Goal: Task Accomplishment & Management: Manage account settings

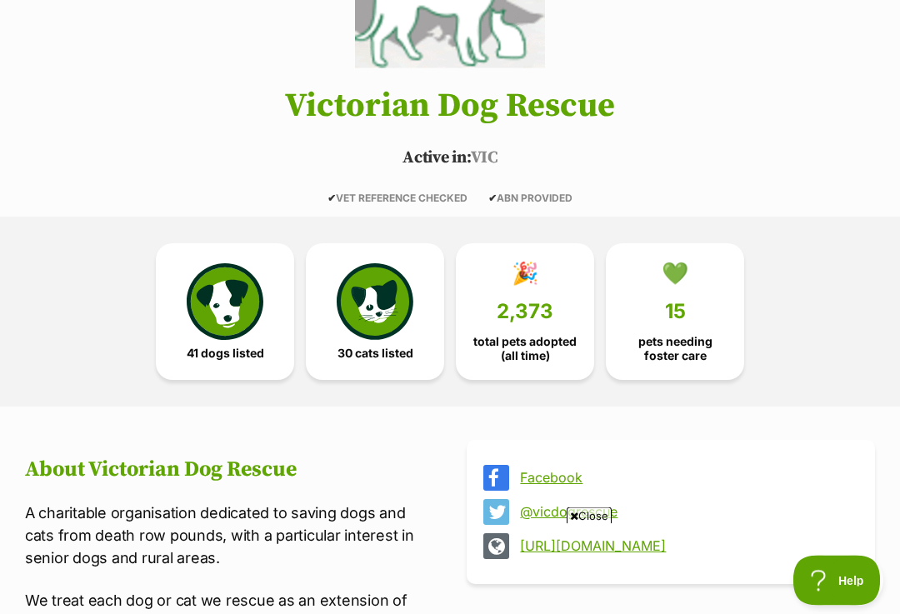
scroll to position [218, 0]
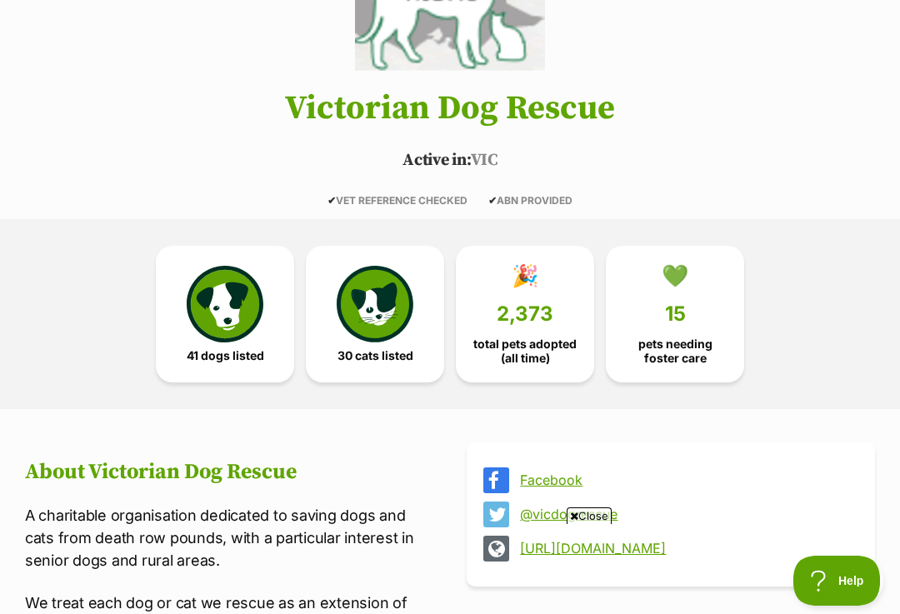
click at [242, 322] on img at bounding box center [225, 304] width 77 height 77
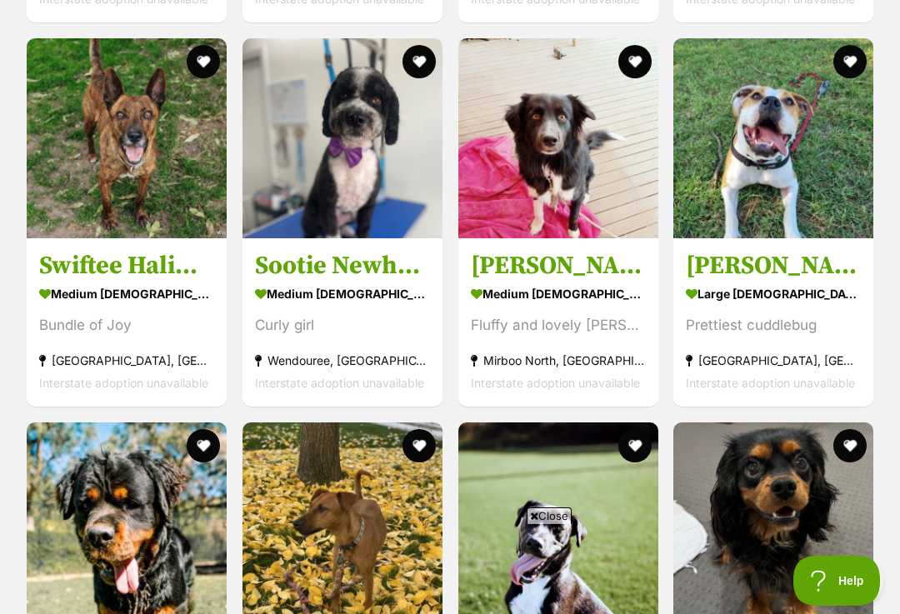
scroll to position [2950, 0]
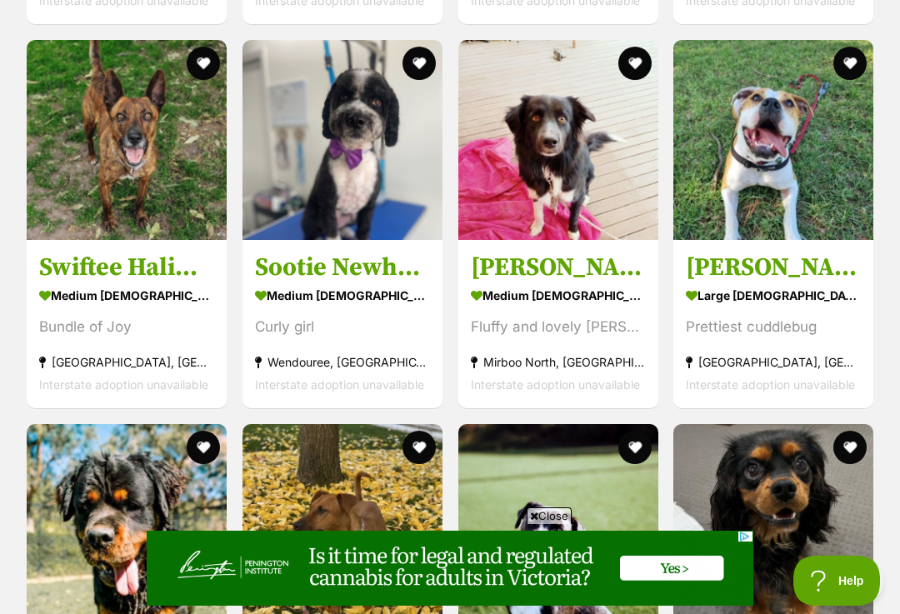
click at [351, 252] on h3 "Sootie Newhaven" at bounding box center [342, 268] width 175 height 32
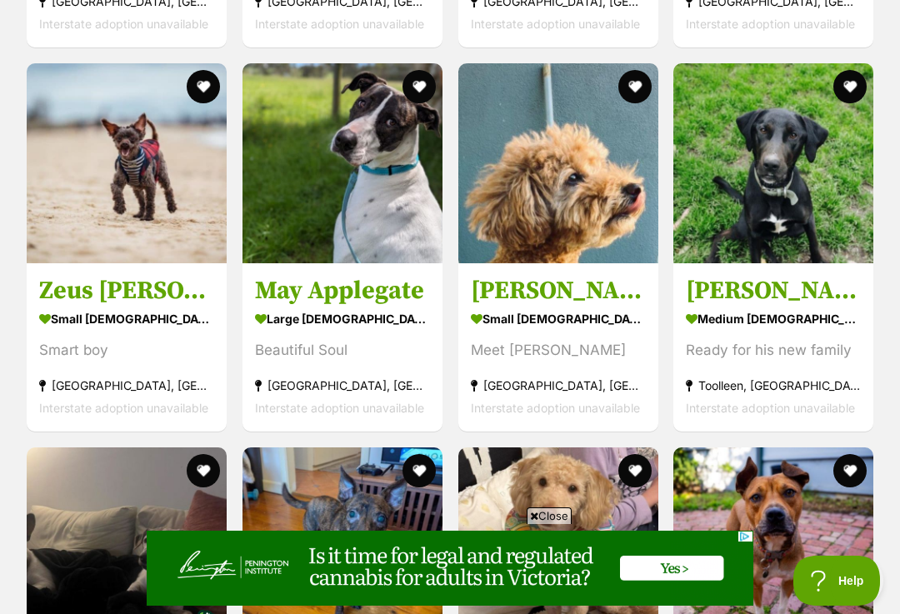
scroll to position [0, 0]
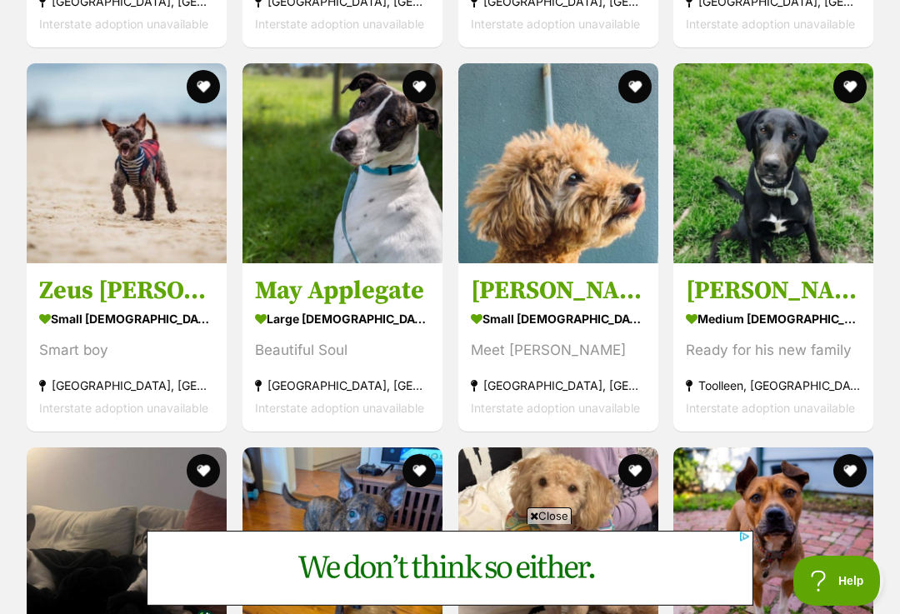
click at [147, 307] on div "small male Dog" at bounding box center [126, 319] width 175 height 24
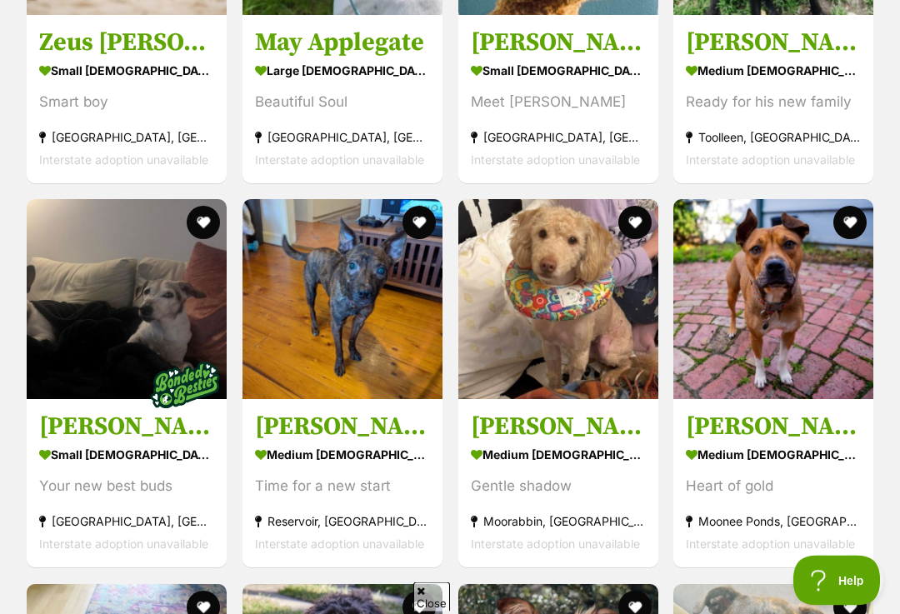
scroll to position [3944, 0]
click at [382, 476] on div "Time for a new start" at bounding box center [342, 487] width 175 height 23
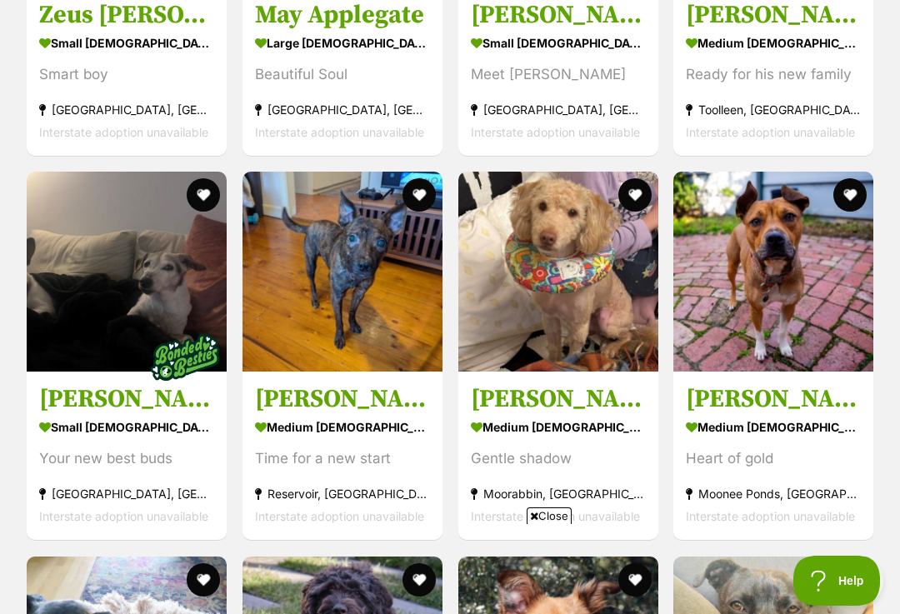
scroll to position [0, 0]
click at [589, 421] on section "medium male Dog Gentle shadow Moorabbin, VIC Interstate adoption unavailable" at bounding box center [558, 472] width 175 height 113
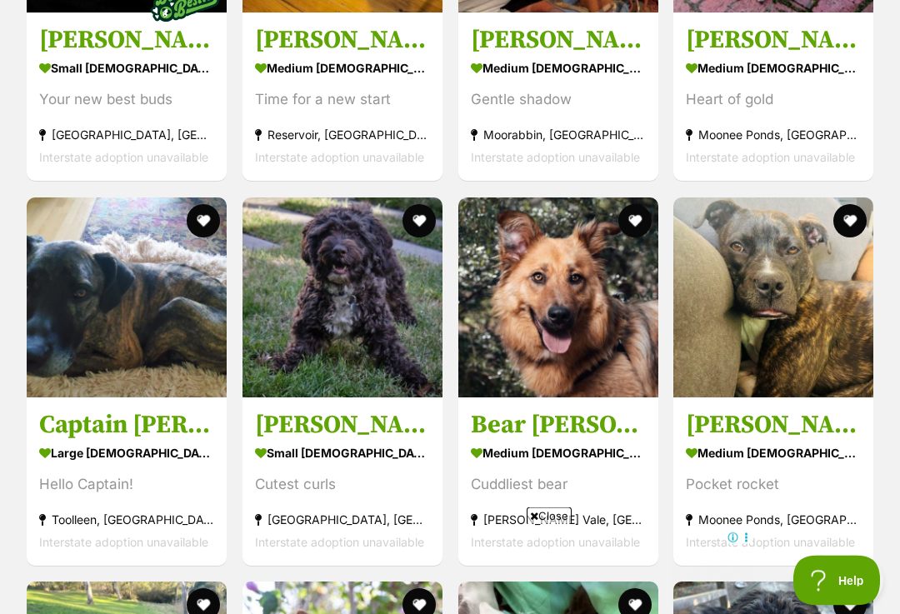
scroll to position [4351, 0]
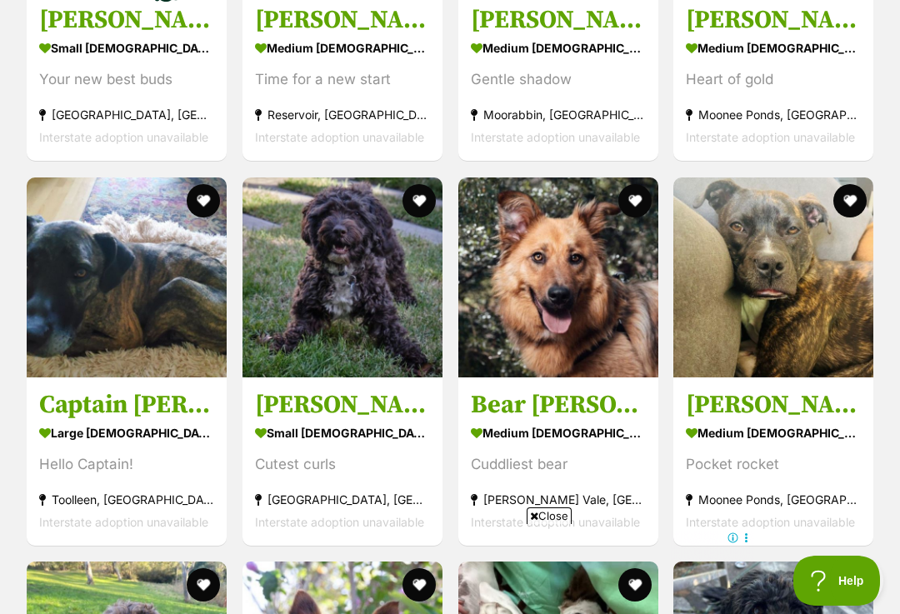
click at [393, 389] on h3 "Bertie Kumara" at bounding box center [342, 405] width 175 height 32
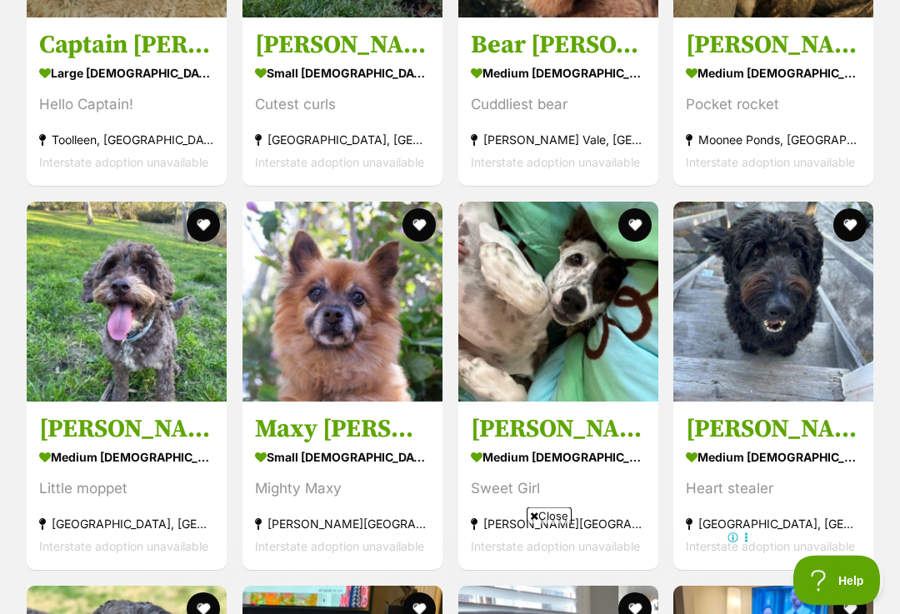
scroll to position [4711, 0]
click at [143, 419] on h3 "Milo Russelton" at bounding box center [126, 429] width 175 height 32
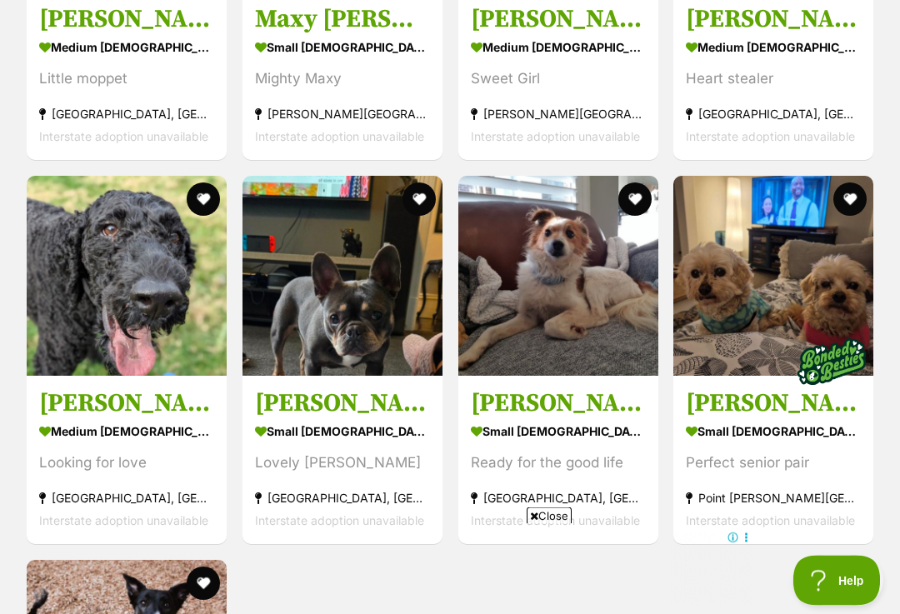
scroll to position [5122, 0]
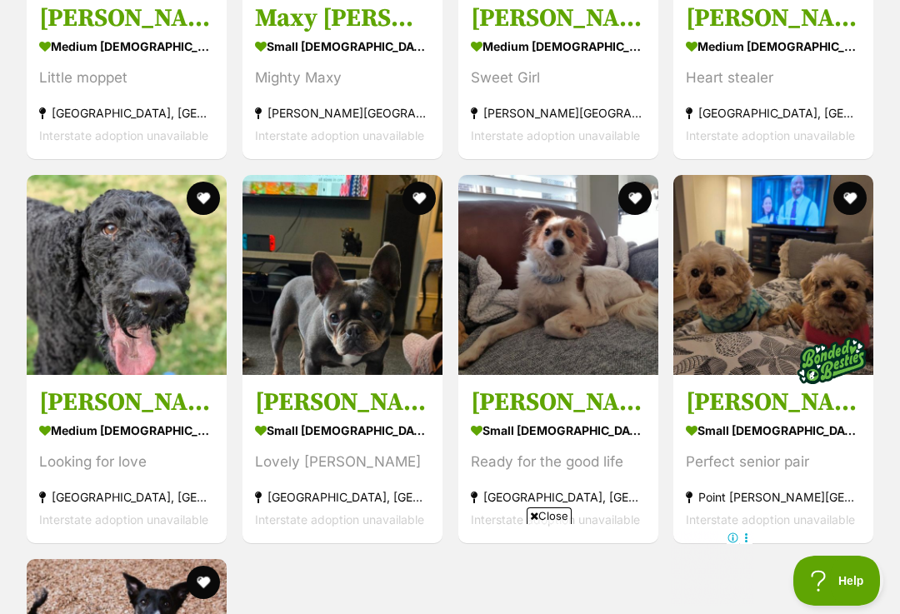
click at [556, 389] on h3 "Basil Silvanus" at bounding box center [558, 403] width 175 height 32
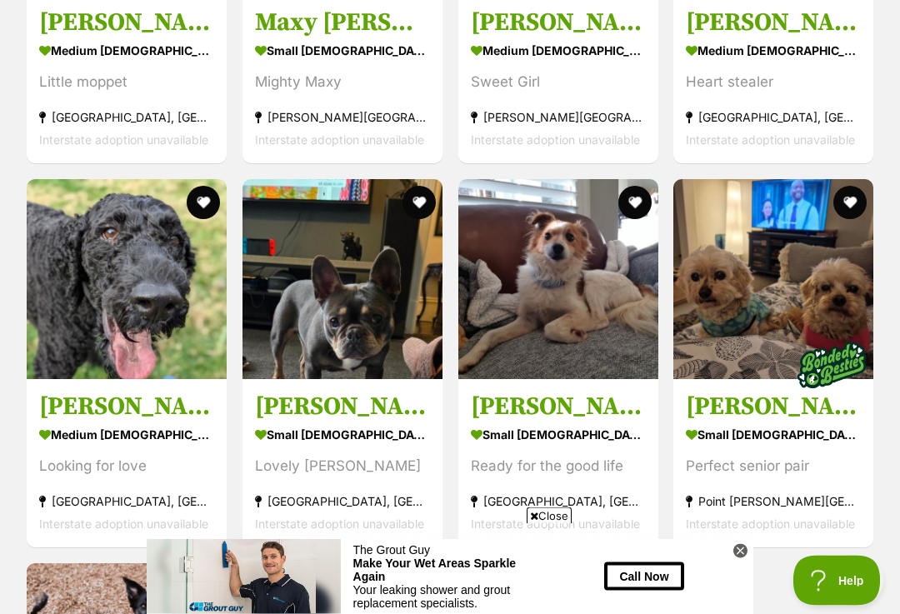
scroll to position [5118, 0]
click at [841, 423] on div "small female Dog" at bounding box center [773, 435] width 175 height 24
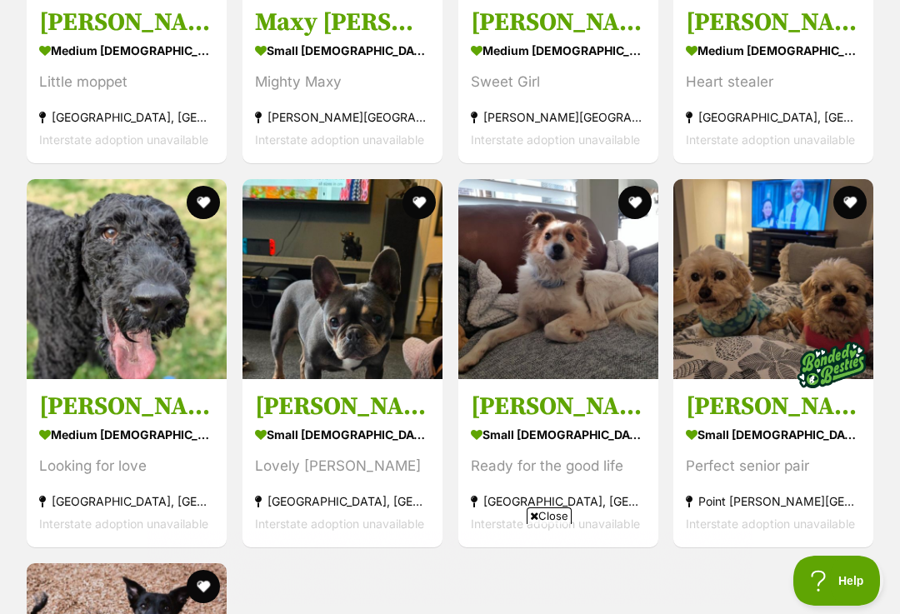
click at [142, 423] on div "medium male Dog" at bounding box center [126, 435] width 175 height 24
click at [838, 323] on img at bounding box center [831, 364] width 83 height 83
click at [363, 429] on section "small female Dog Lovely Lily Northcote, VIC Interstate adoption unavailable" at bounding box center [342, 479] width 175 height 113
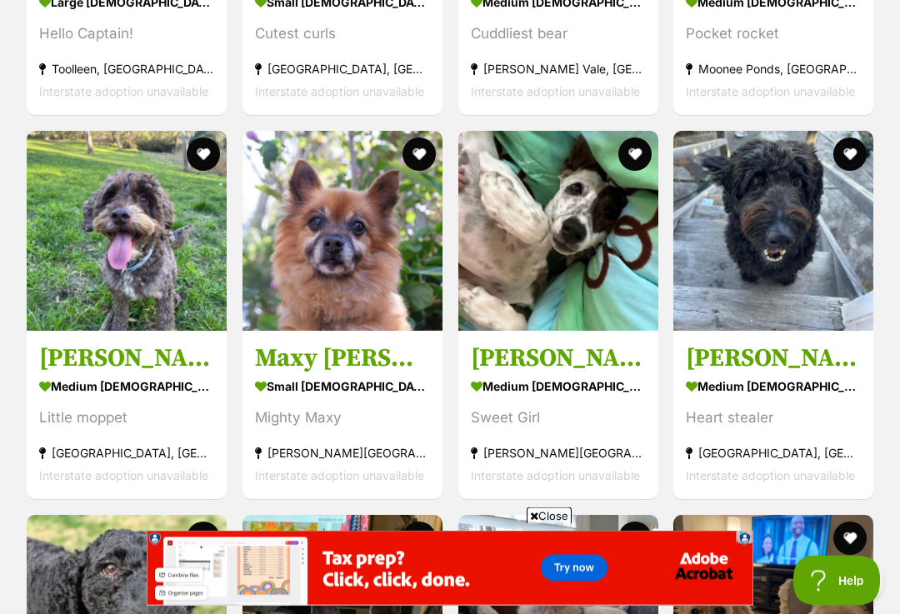
scroll to position [4782, 0]
click at [376, 348] on h3 "Maxy O’Cleary" at bounding box center [342, 359] width 175 height 32
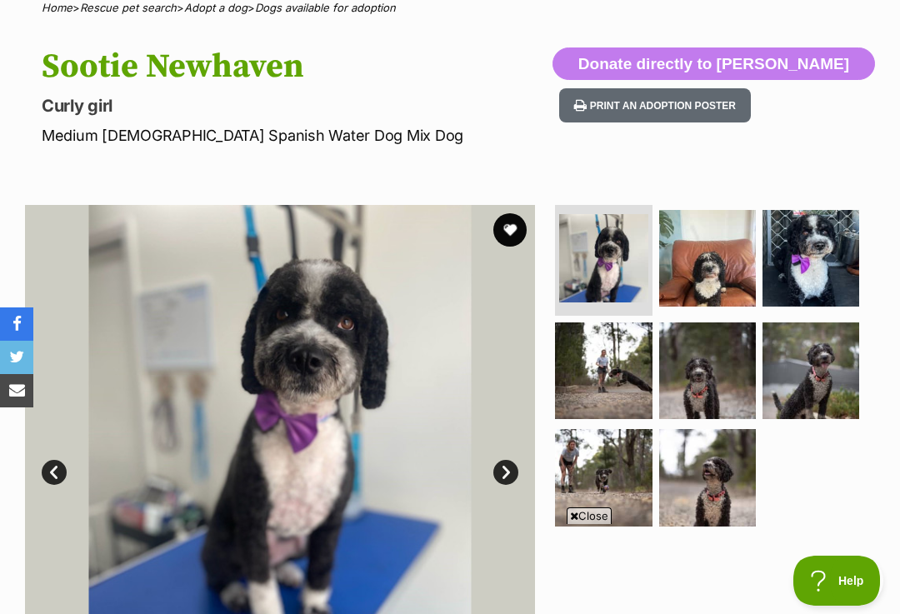
scroll to position [118, 0]
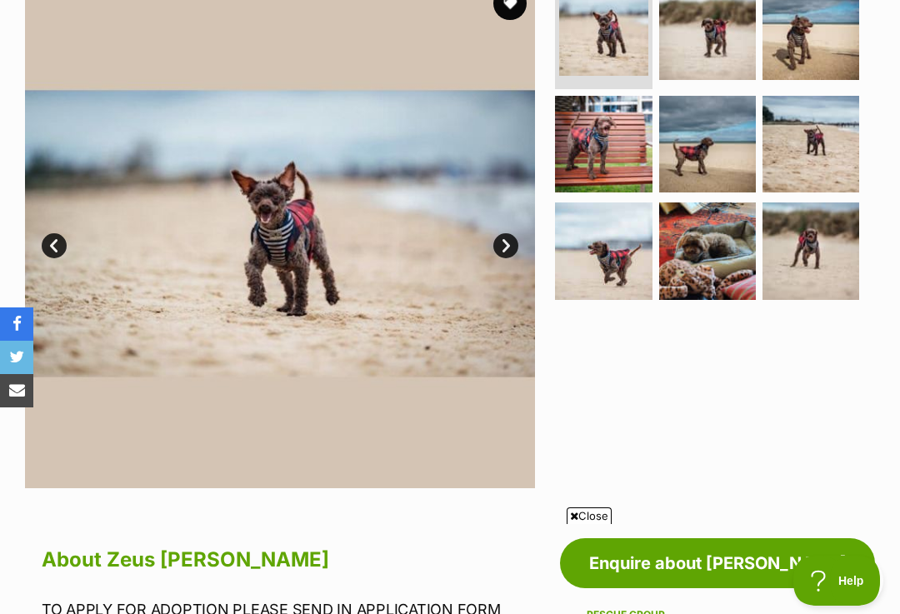
scroll to position [366, 0]
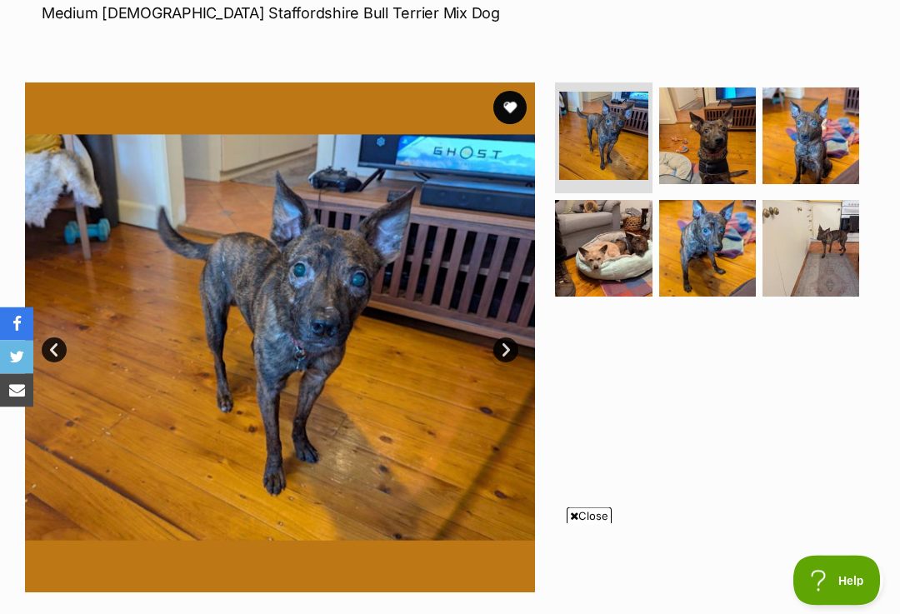
scroll to position [233, 0]
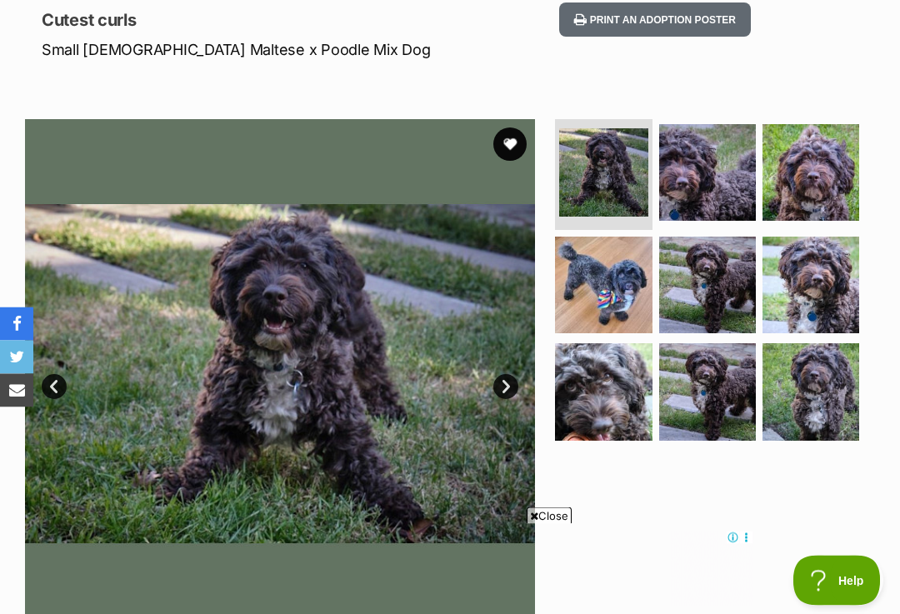
scroll to position [210, 0]
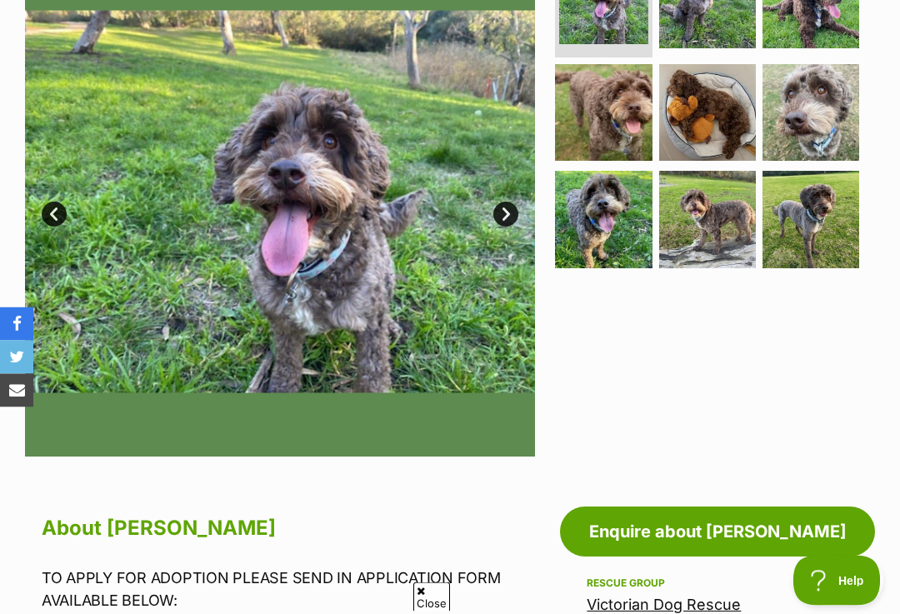
scroll to position [378, 0]
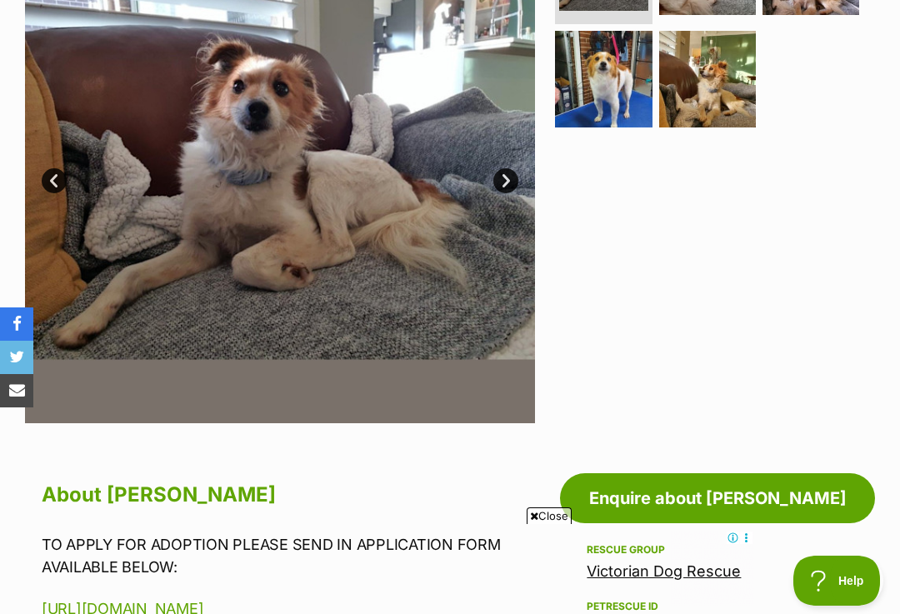
scroll to position [432, 0]
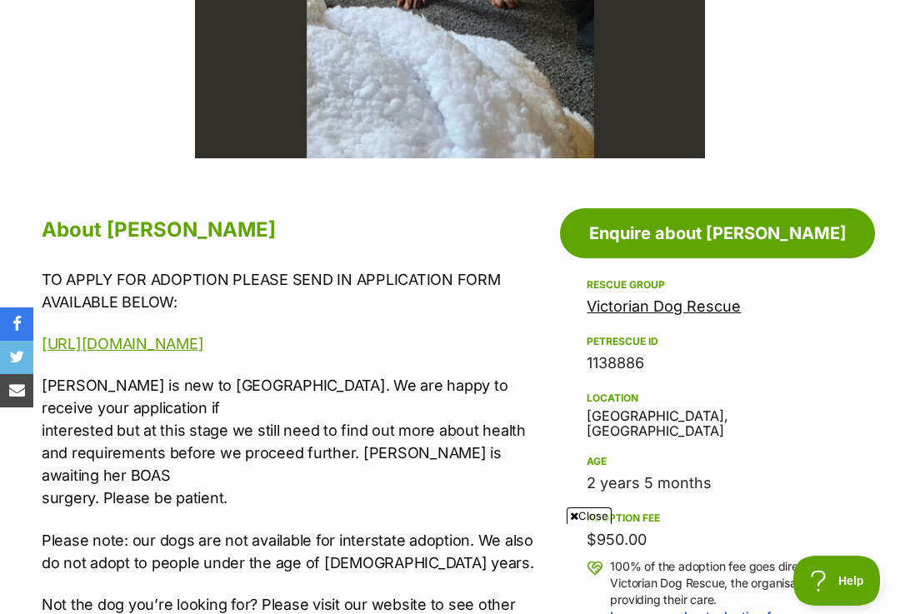
scroll to position [748, 0]
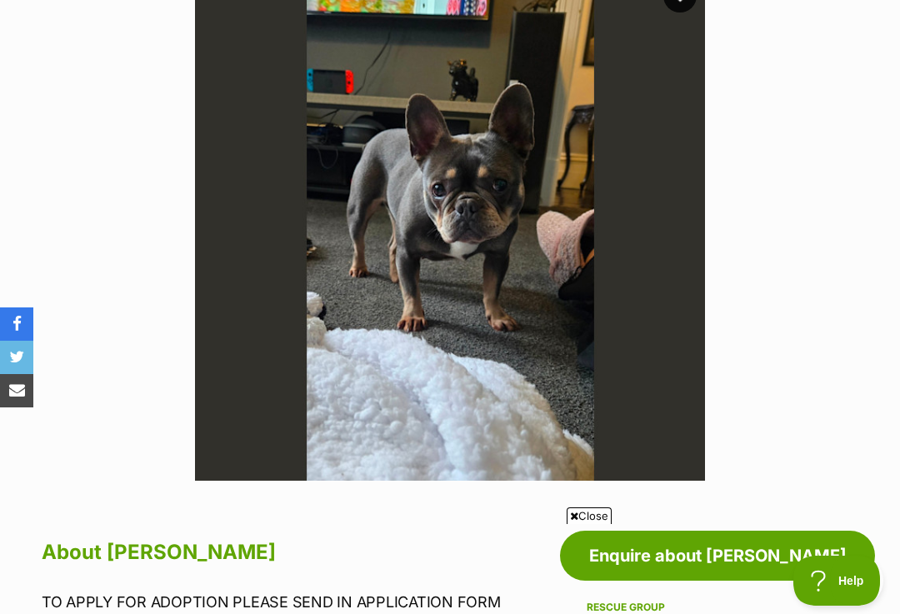
scroll to position [365, 0]
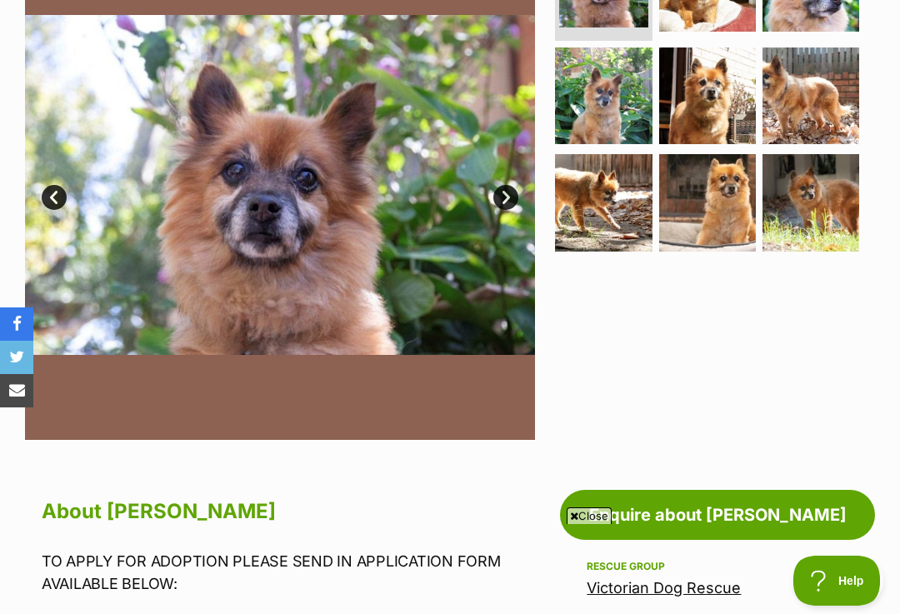
scroll to position [401, 0]
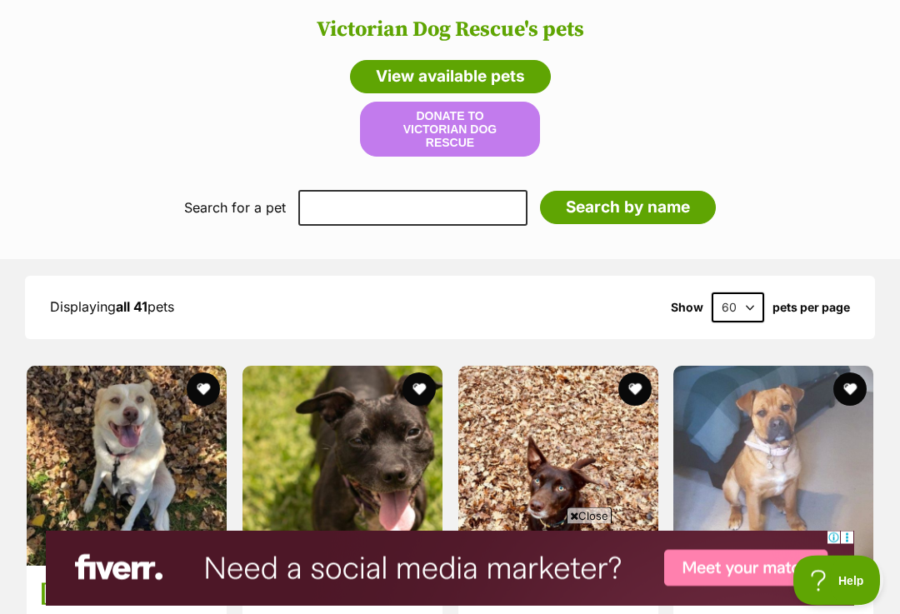
scroll to position [1561, 0]
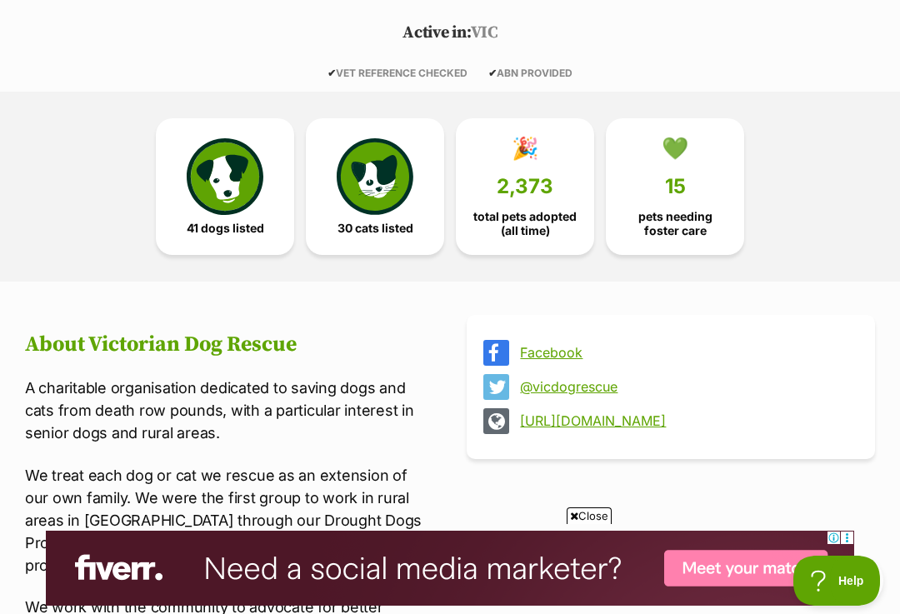
click at [249, 198] on img at bounding box center [225, 176] width 77 height 77
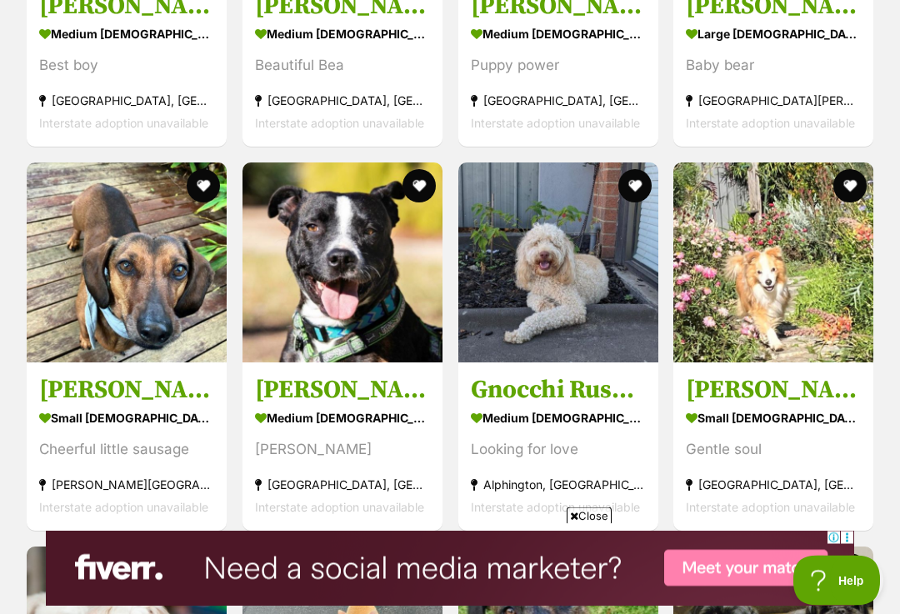
scroll to position [2059, 0]
click at [148, 374] on h3 "Frankie Silvanus" at bounding box center [126, 390] width 175 height 32
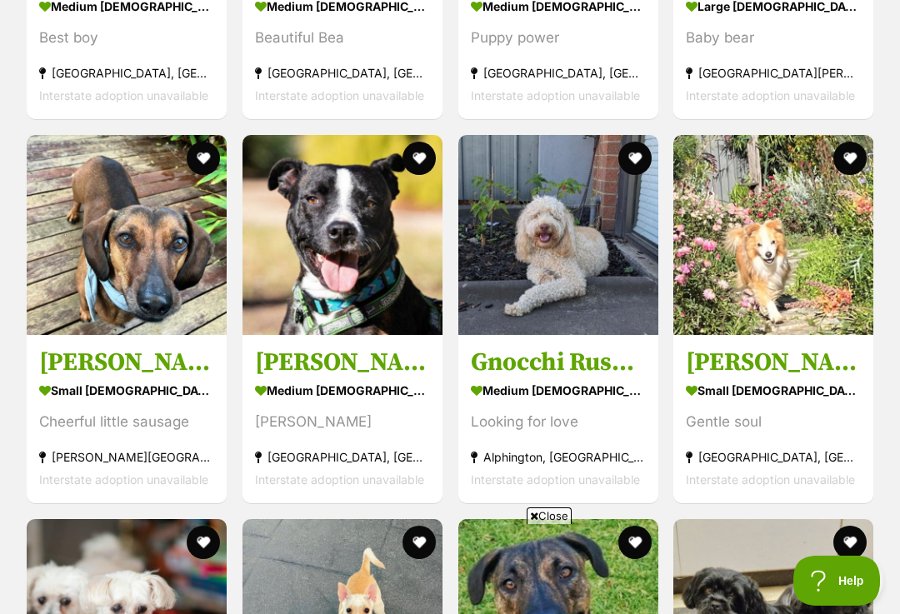
scroll to position [0, 0]
click at [807, 347] on h3 "Max Quinnell" at bounding box center [773, 363] width 175 height 32
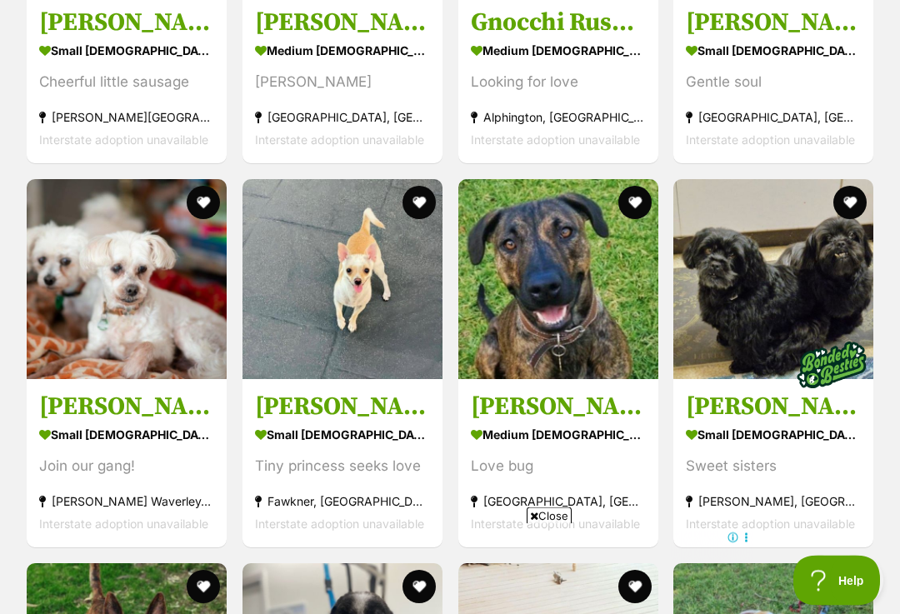
scroll to position [2427, 0]
click at [351, 391] on h3 "Holly Silvanus" at bounding box center [342, 407] width 175 height 32
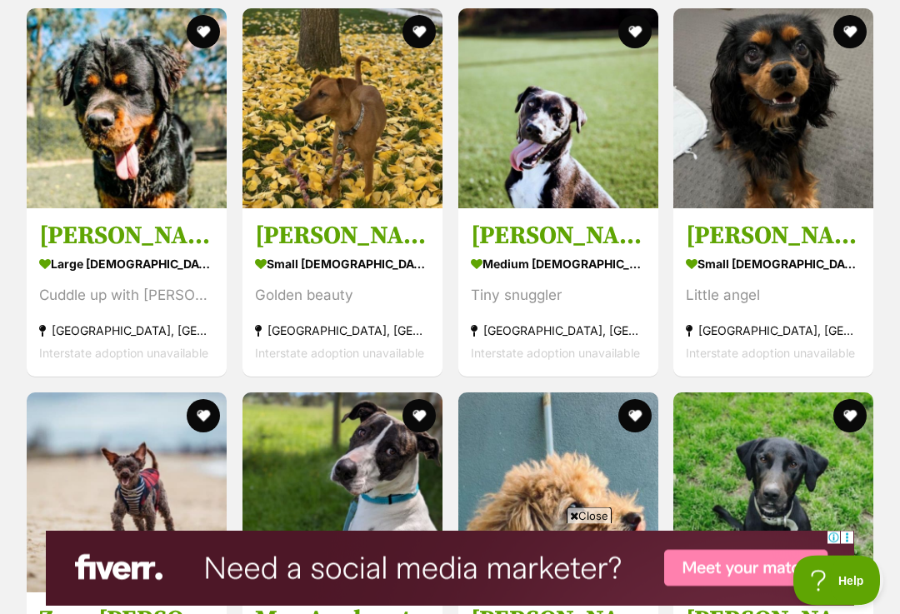
scroll to position [3366, 0]
click at [334, 220] on h3 "Missy Peggotty" at bounding box center [342, 236] width 175 height 32
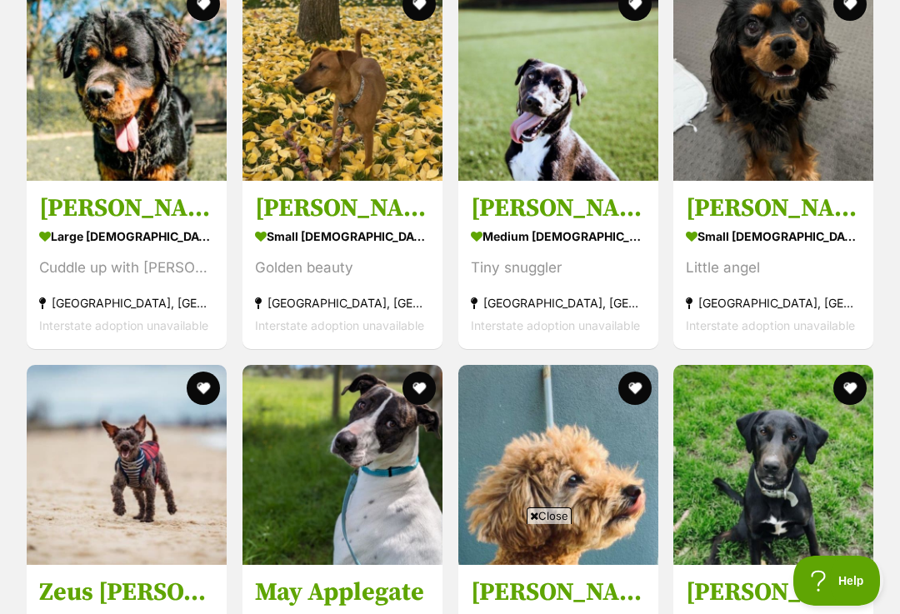
scroll to position [0, 0]
click at [787, 193] on h3 "Walter Quinnell" at bounding box center [773, 209] width 175 height 32
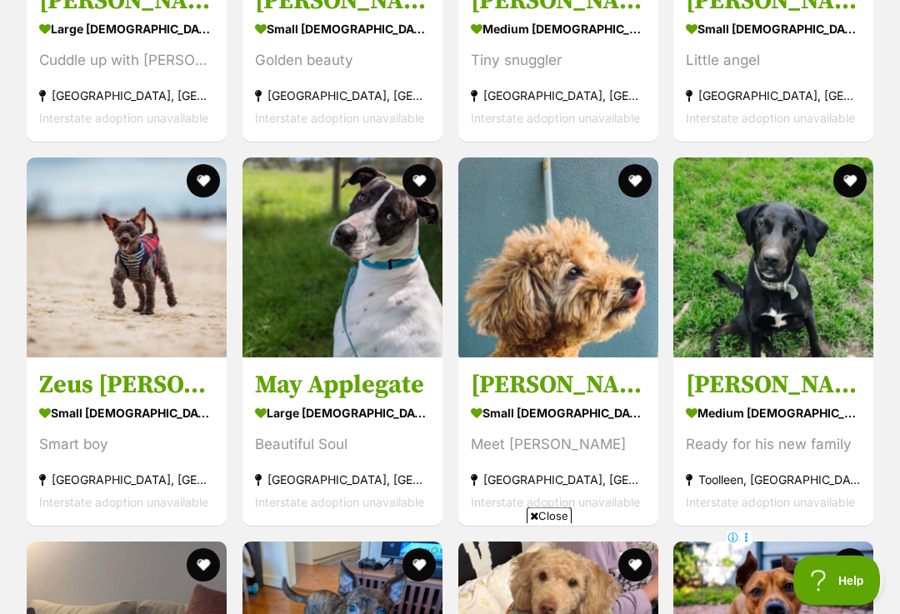
scroll to position [3606, 0]
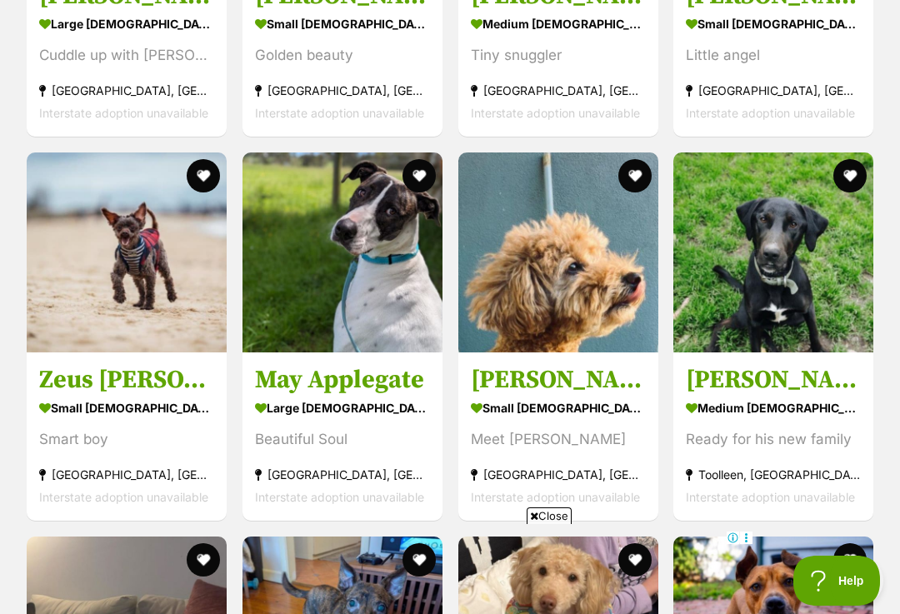
click at [81, 364] on h3 "Zeus [PERSON_NAME]" at bounding box center [126, 380] width 175 height 32
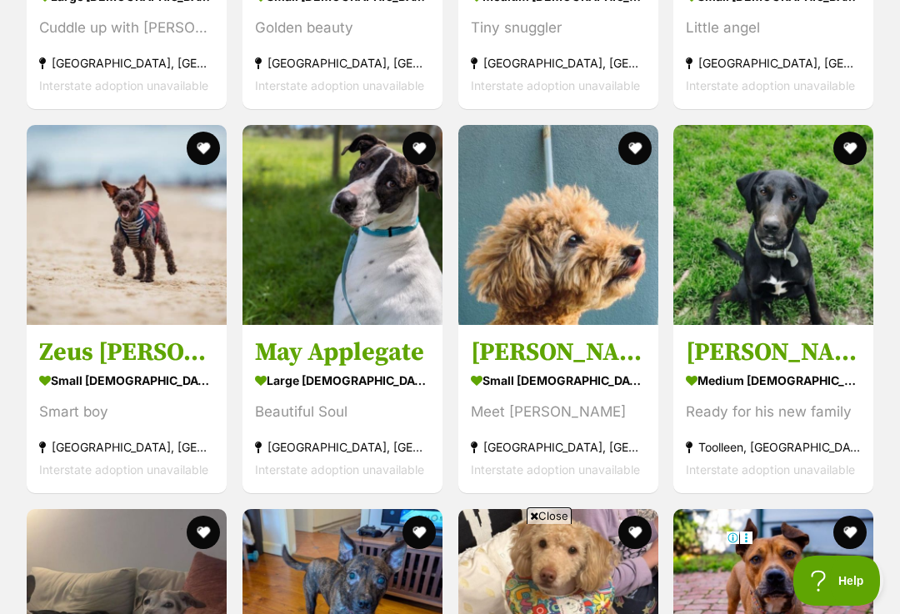
click at [513, 341] on h3 "Jerry Russellton" at bounding box center [558, 353] width 175 height 32
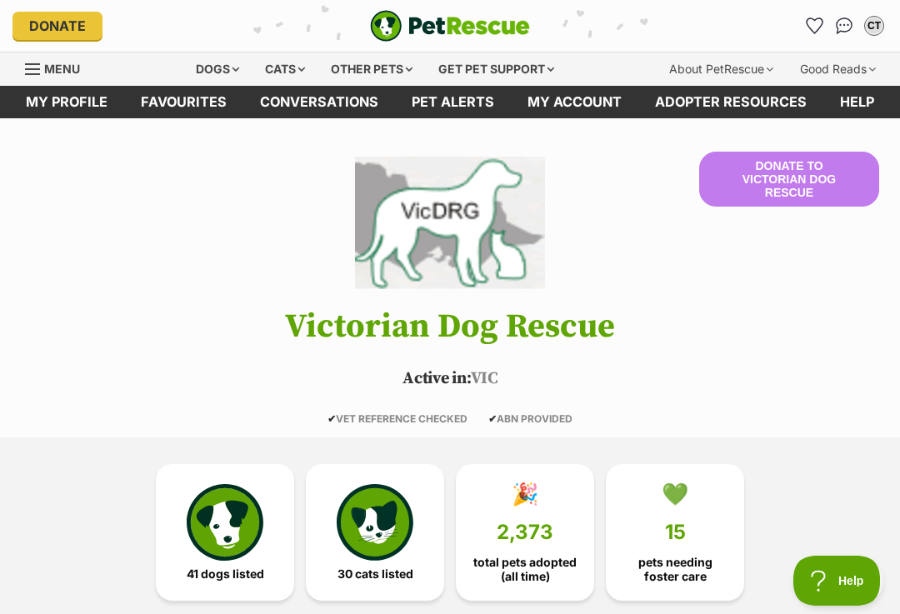
scroll to position [0, 0]
click at [875, 19] on div "CT" at bounding box center [874, 26] width 17 height 17
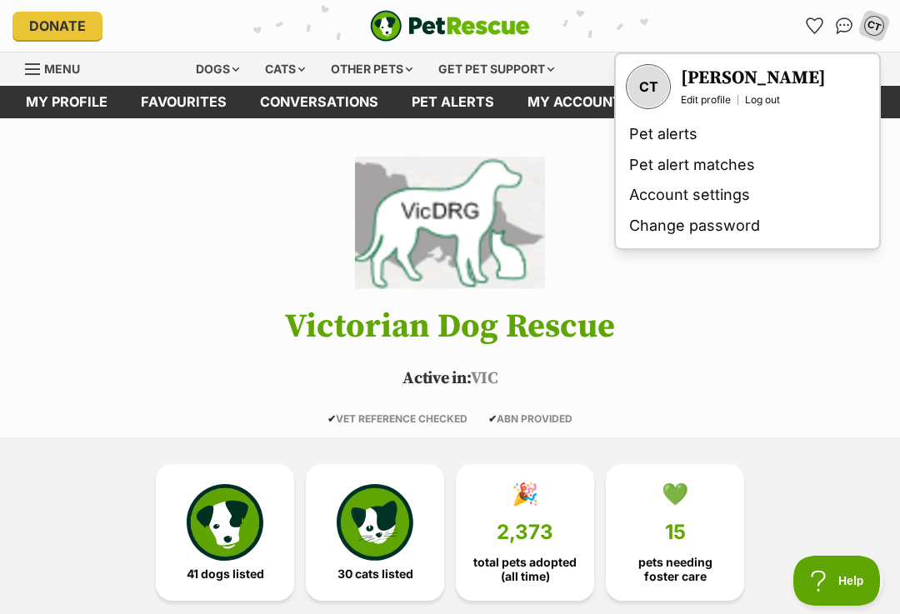
click at [746, 224] on link "Change password" at bounding box center [748, 226] width 250 height 31
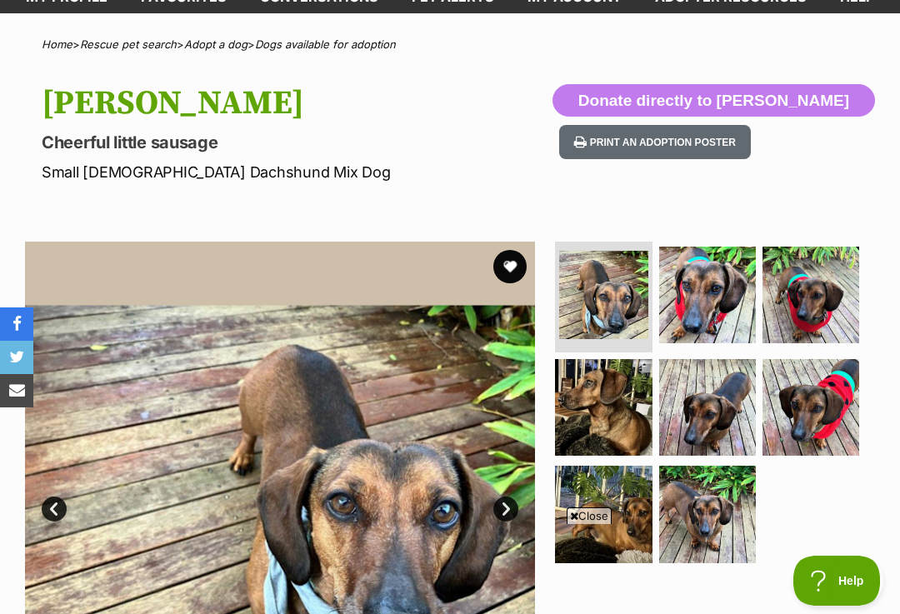
scroll to position [65, 0]
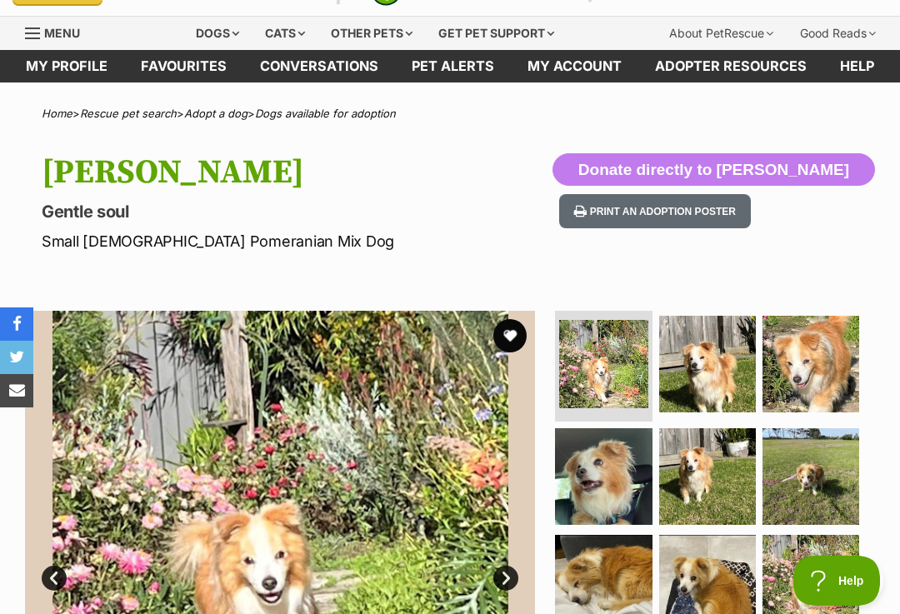
scroll to position [23, 0]
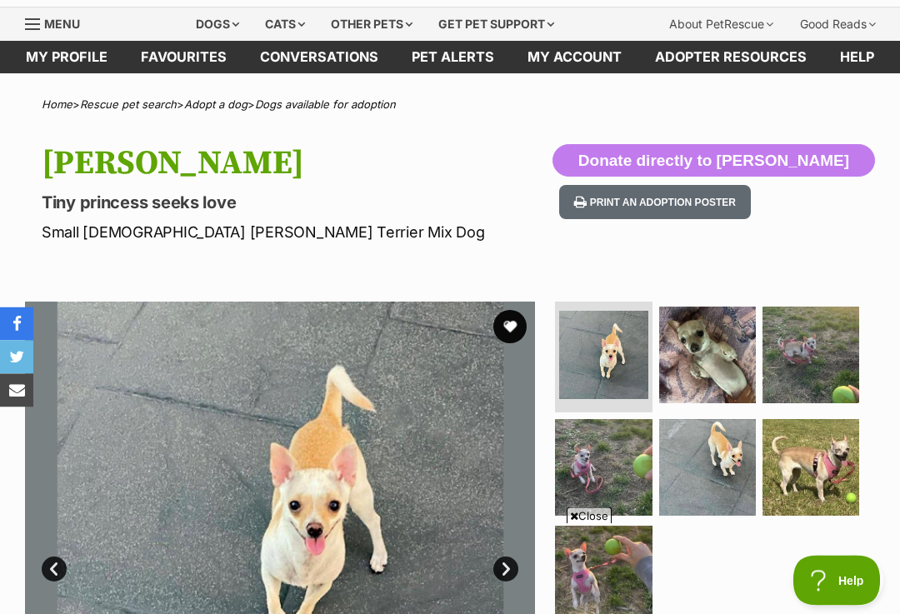
scroll to position [31, 0]
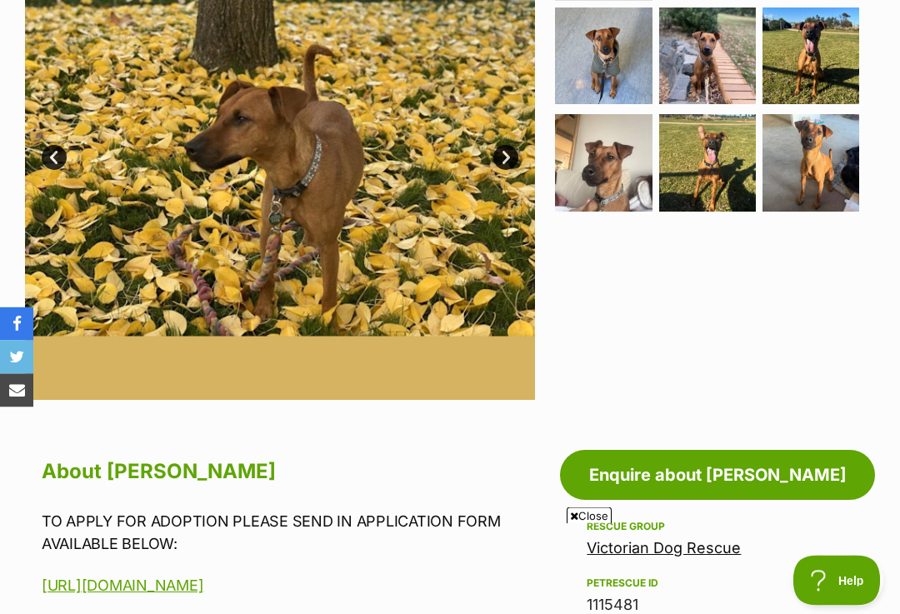
scroll to position [444, 0]
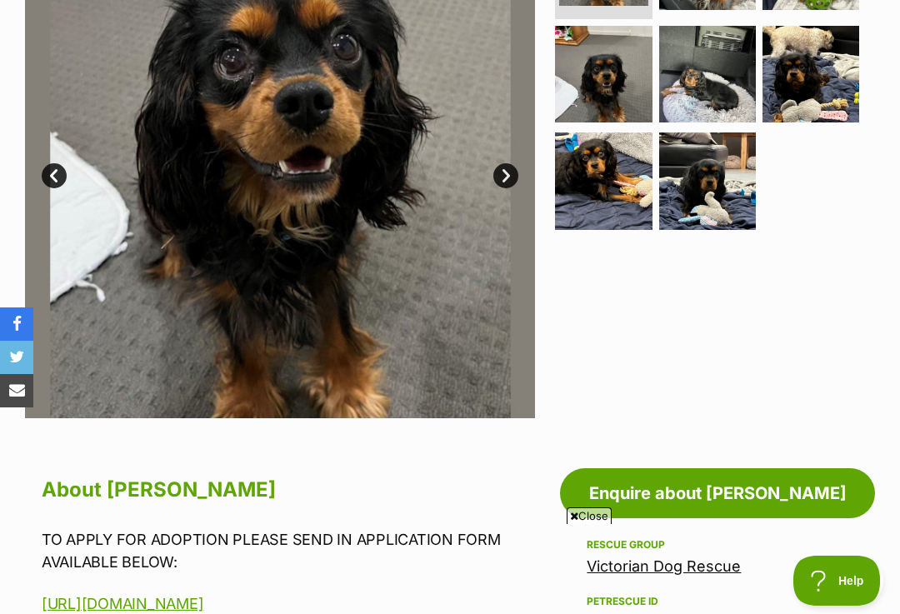
scroll to position [422, 0]
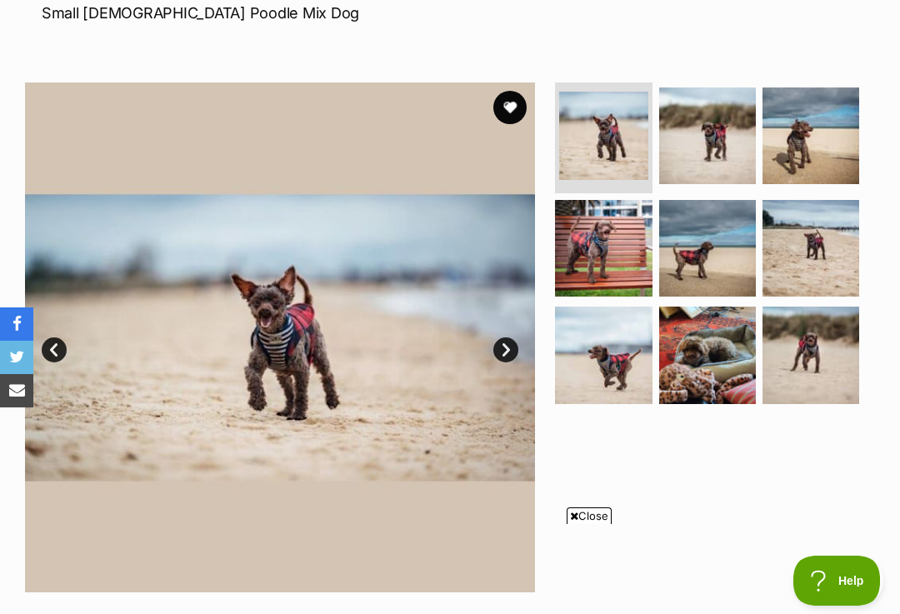
scroll to position [254, 0]
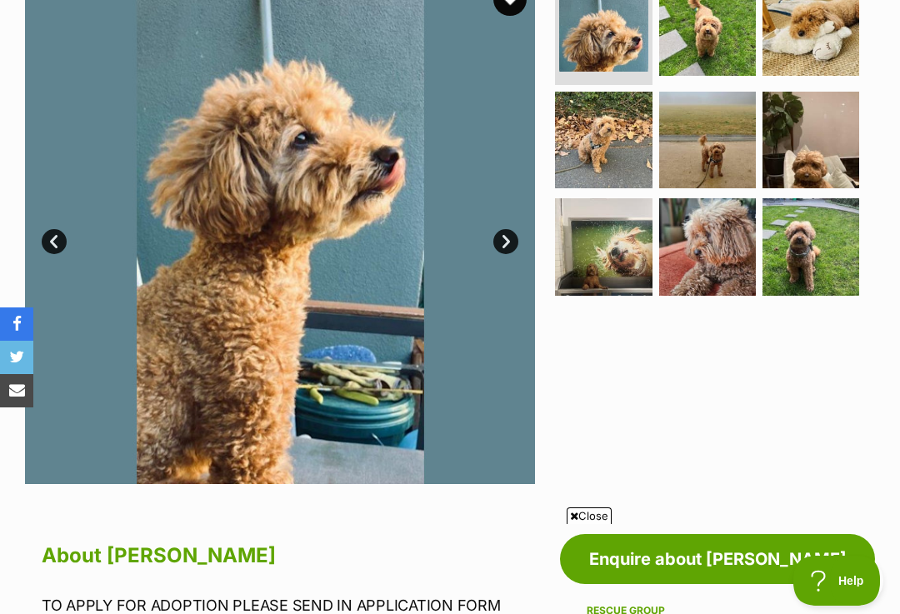
scroll to position [355, 0]
